Goal: Task Accomplishment & Management: Manage account settings

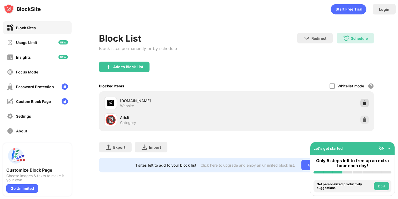
click at [362, 102] on img at bounding box center [364, 102] width 5 height 5
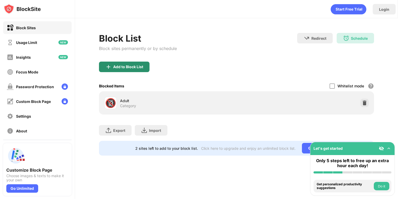
click at [139, 66] on div "Add to Block List" at bounding box center [128, 67] width 30 height 4
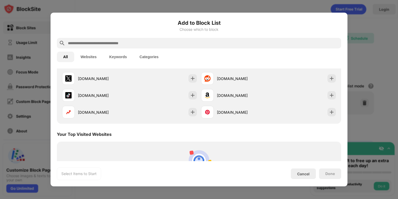
scroll to position [105, 0]
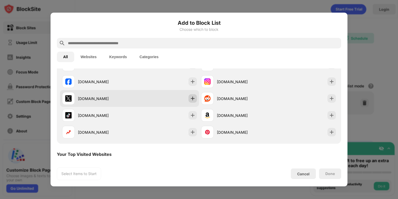
click at [194, 98] on img at bounding box center [192, 98] width 5 height 5
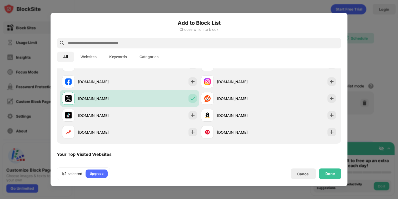
click at [327, 170] on div "Done" at bounding box center [330, 174] width 22 height 11
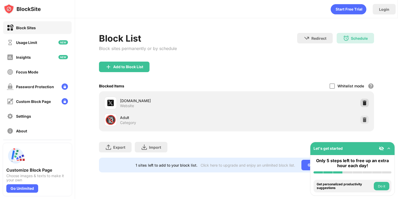
click at [364, 100] on img at bounding box center [364, 102] width 5 height 5
